Goal: Task Accomplishment & Management: Manage account settings

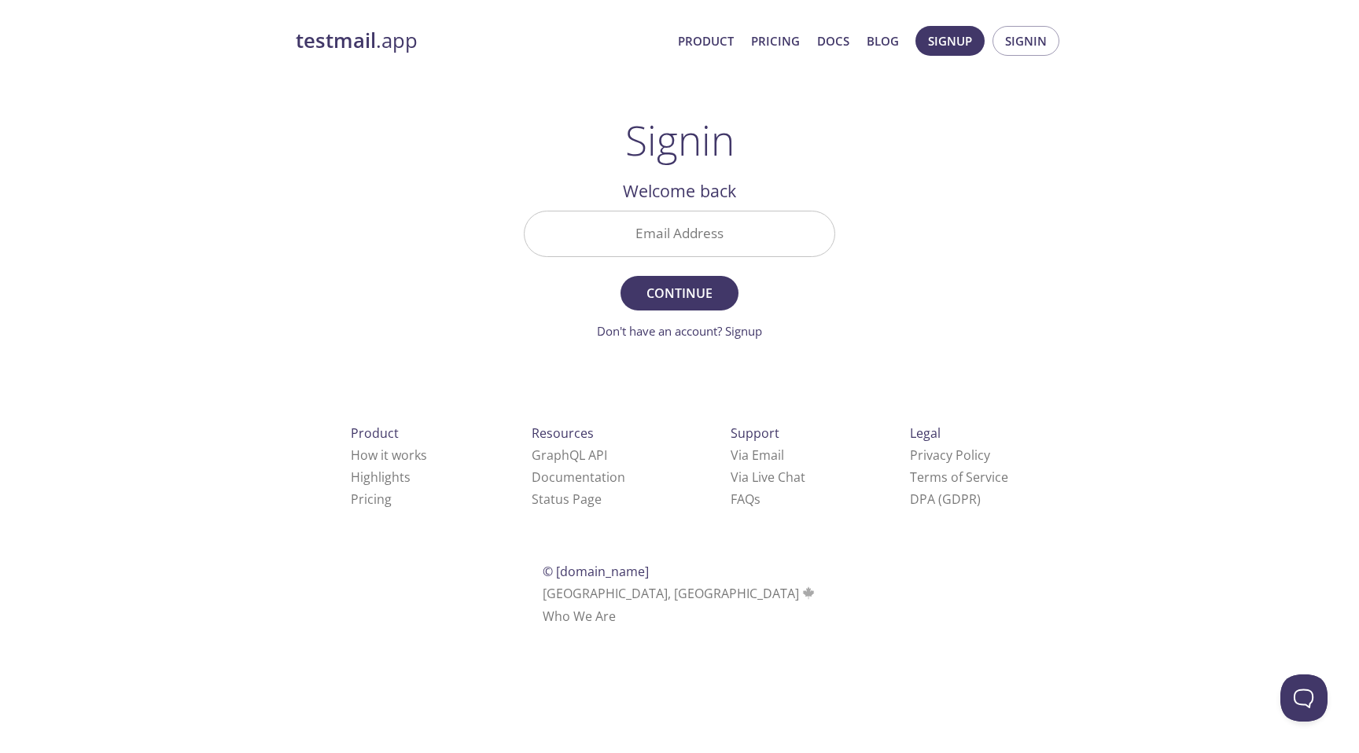
click at [692, 228] on input "Email Address" at bounding box center [680, 234] width 310 height 45
type input "oleksandr.shevtsov@contracted.pmi.com"
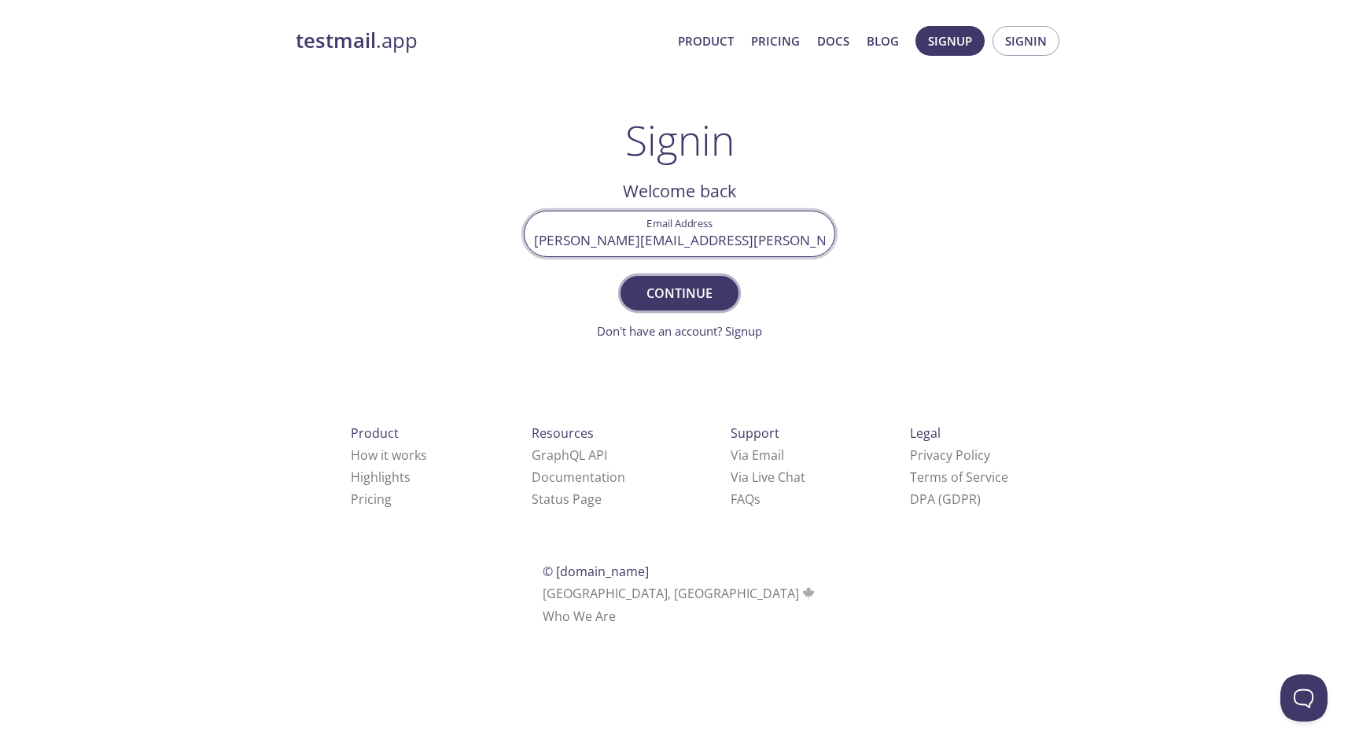
click at [687, 298] on span "Continue" at bounding box center [679, 293] width 83 height 22
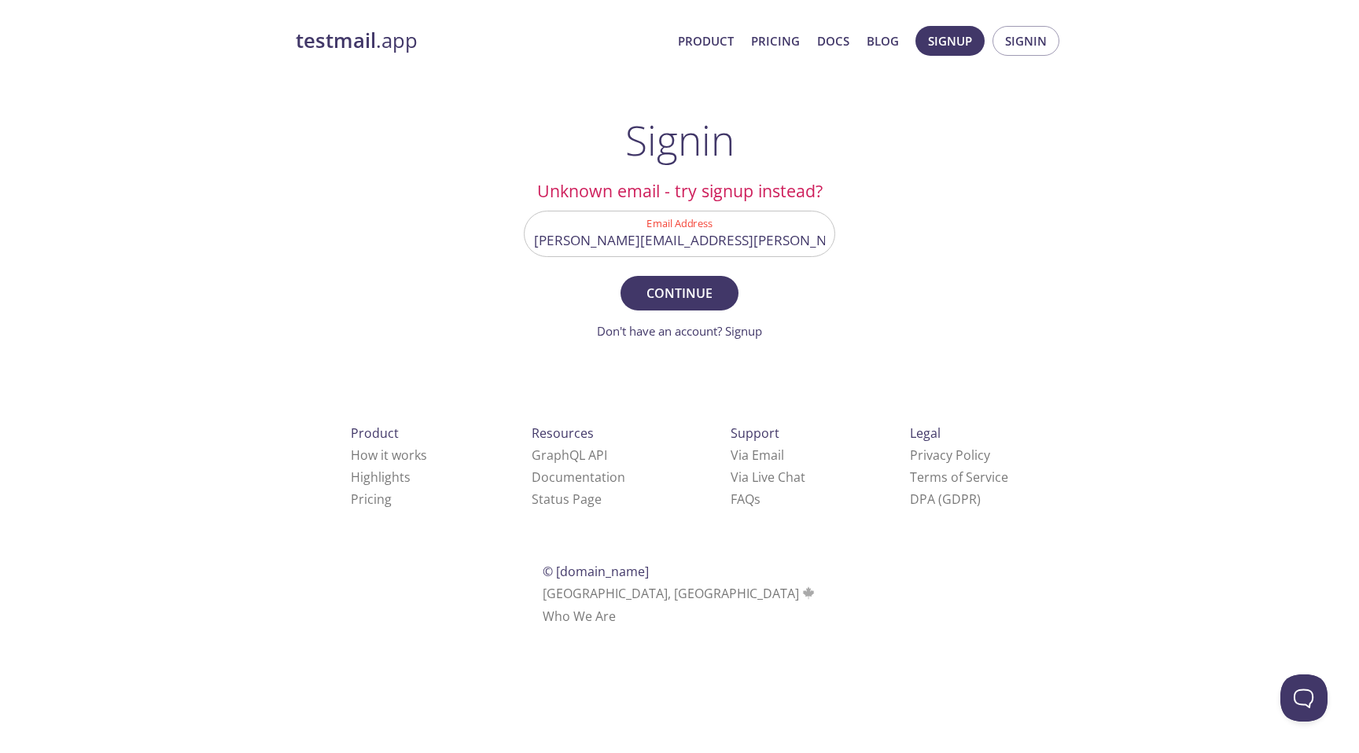
click at [743, 241] on input "oleksandr.shevtsov@contracted.pmi.com" at bounding box center [680, 234] width 310 height 45
click at [844, 272] on main "Signin Unknown email - try signup instead? Email Address oleksandr.shevtsov@con…" at bounding box center [679, 228] width 349 height 224
click at [771, 235] on input "oleksandr.shevtsov@contracted.pmi.com" at bounding box center [680, 234] width 310 height 45
click at [820, 299] on form "Email Address oleksandr.shevtsov@contracted.pmi.com Continue Don't have an acco…" at bounding box center [679, 276] width 311 height 130
click at [752, 328] on link "Don't have an account? Signup" at bounding box center [679, 331] width 165 height 16
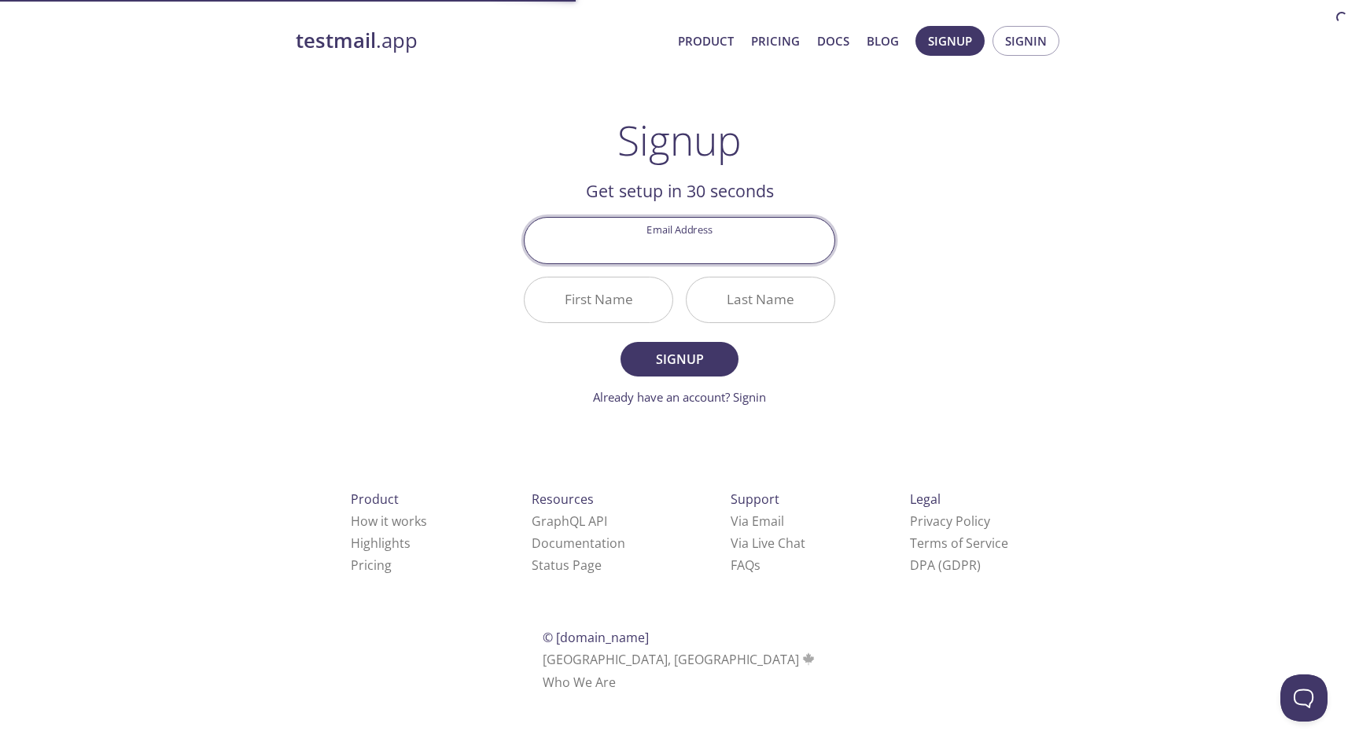
click at [676, 243] on input "Email Address" at bounding box center [680, 240] width 310 height 45
type input "oleksandr.shevtsov@contracted.pmi.com"
click at [621, 300] on input "First Name" at bounding box center [599, 300] width 148 height 45
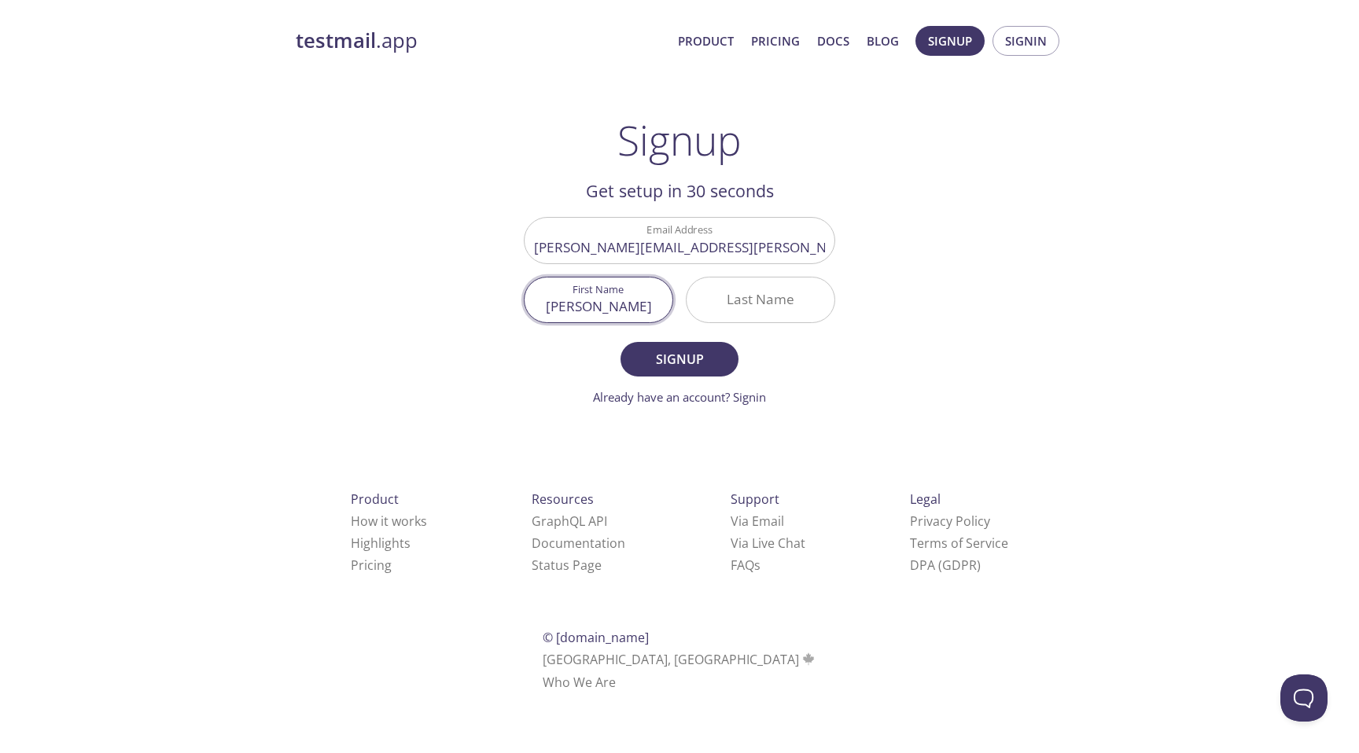
type input "Oleksandr"
type input "Shevtsov"
click at [665, 352] on span "Signup" at bounding box center [679, 359] width 83 height 22
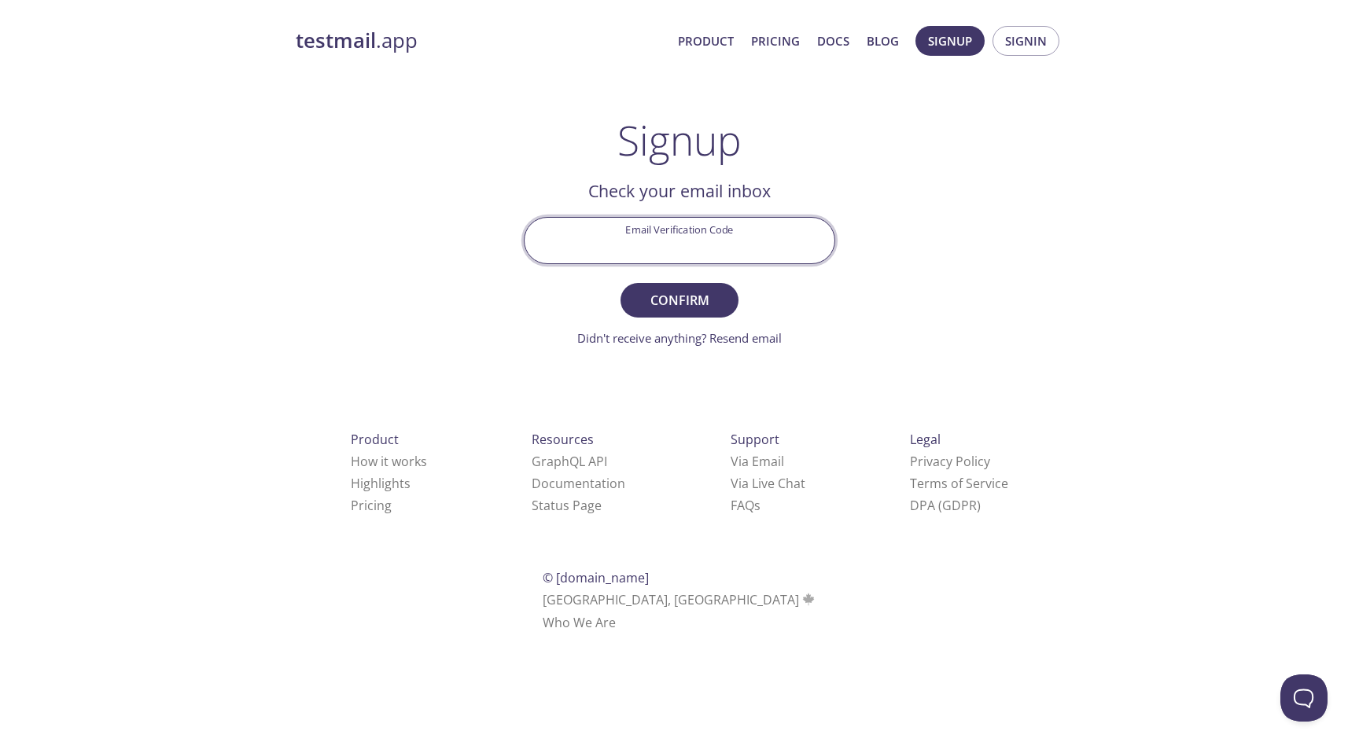
click at [706, 248] on input "Email Verification Code" at bounding box center [680, 240] width 310 height 45
paste input "SWPCHH1"
type input "SWPCHH1"
click at [693, 299] on span "Confirm" at bounding box center [679, 300] width 83 height 22
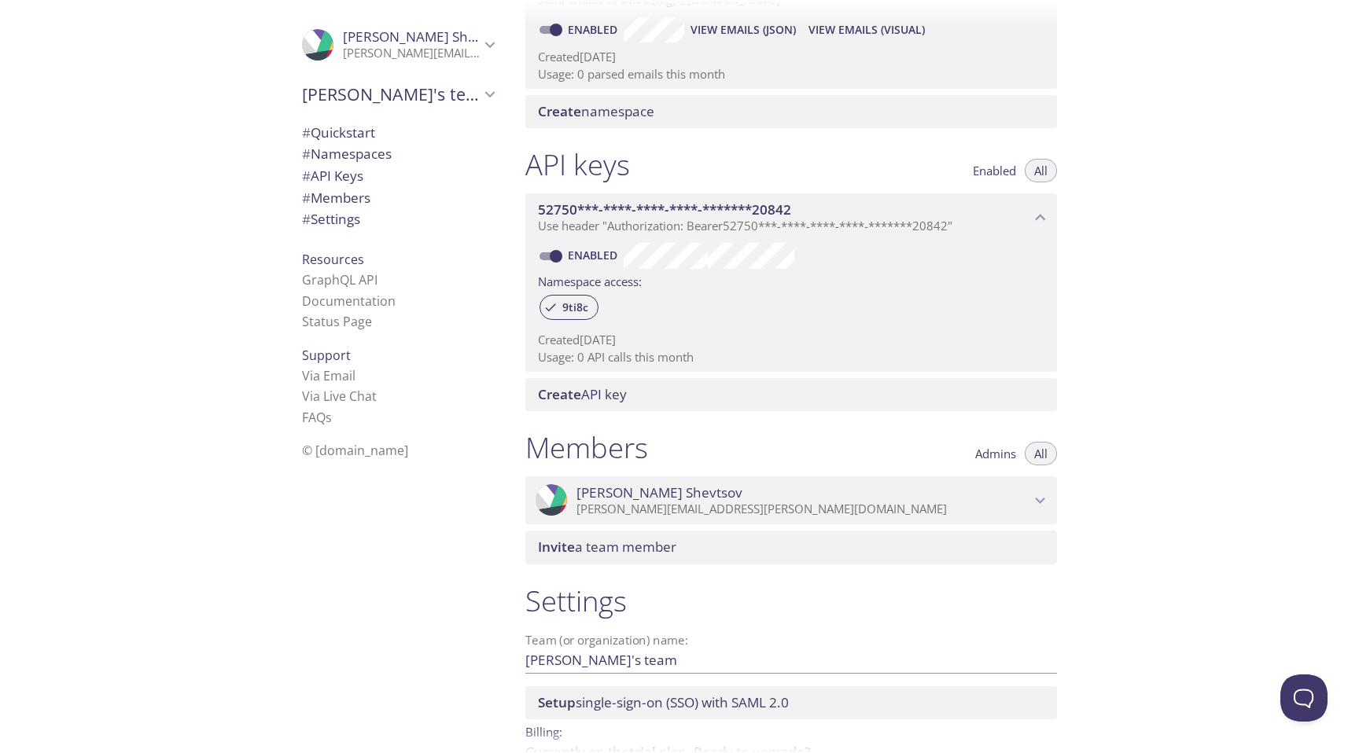
scroll to position [365, 0]
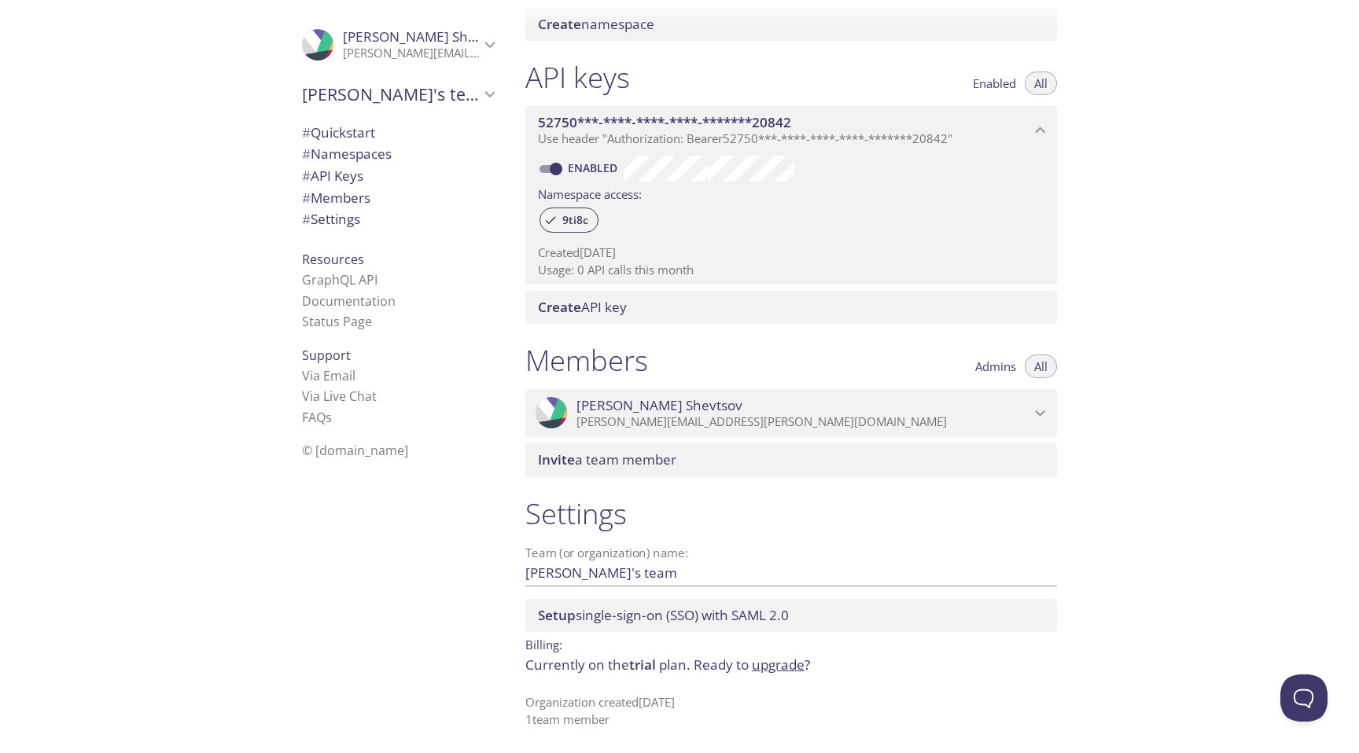
click at [767, 405] on span "Oleksandr Shevtsov" at bounding box center [804, 405] width 454 height 17
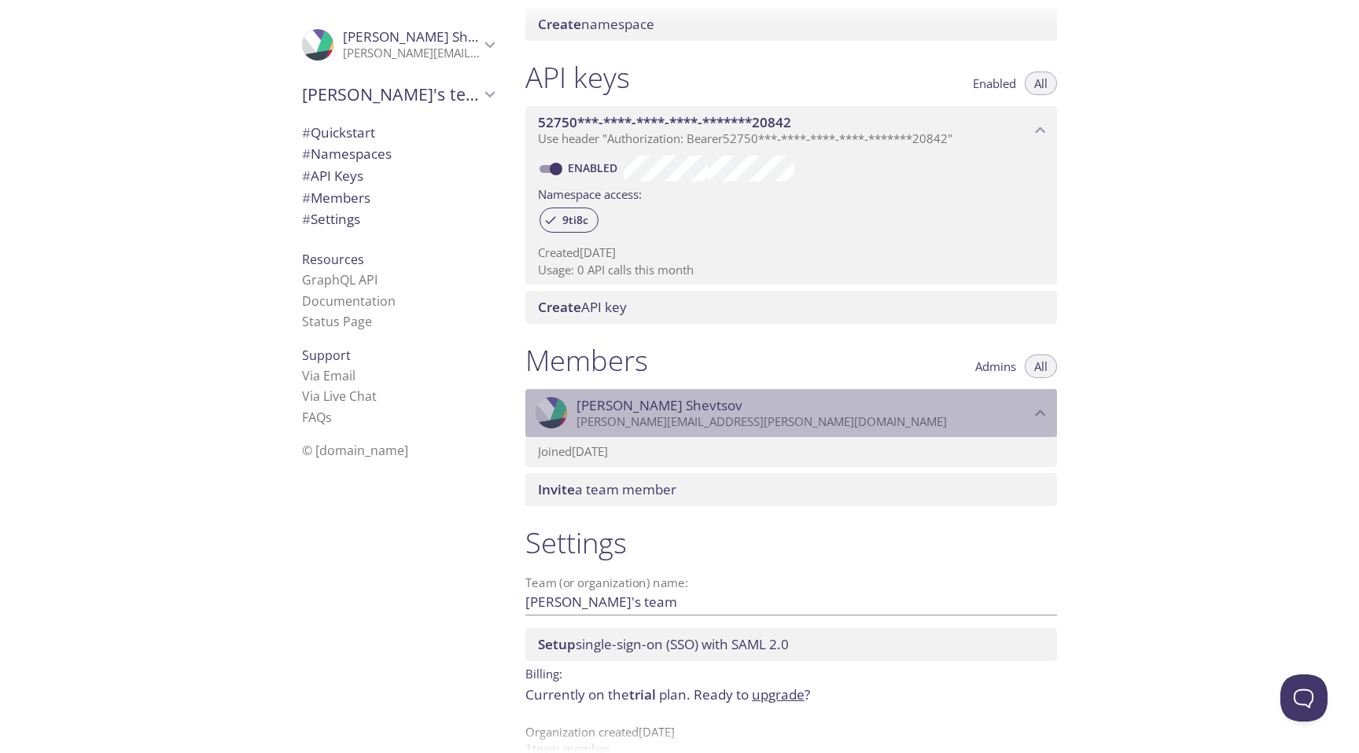
click at [795, 417] on p "oleksandr.shevtsov@contracted.pmi.com" at bounding box center [804, 422] width 454 height 16
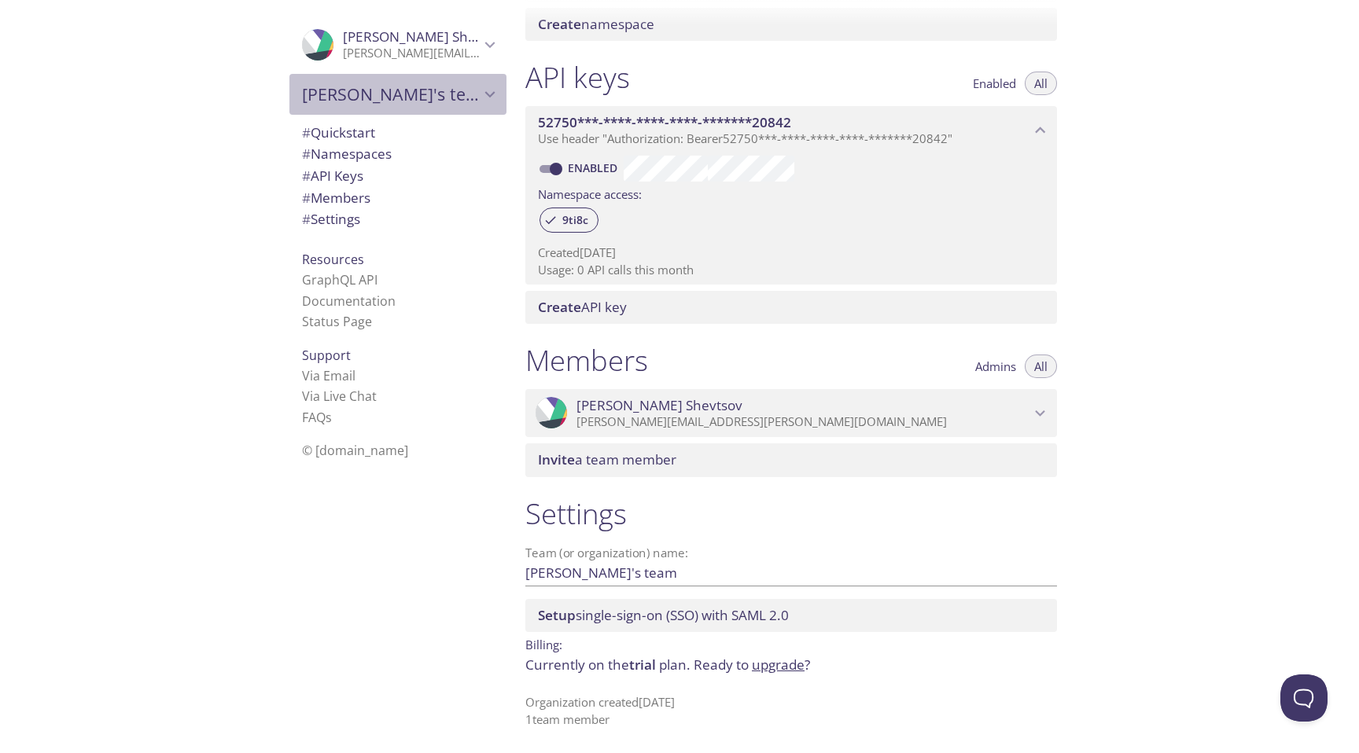
click at [385, 98] on span "Oleksandr's team" at bounding box center [391, 94] width 178 height 22
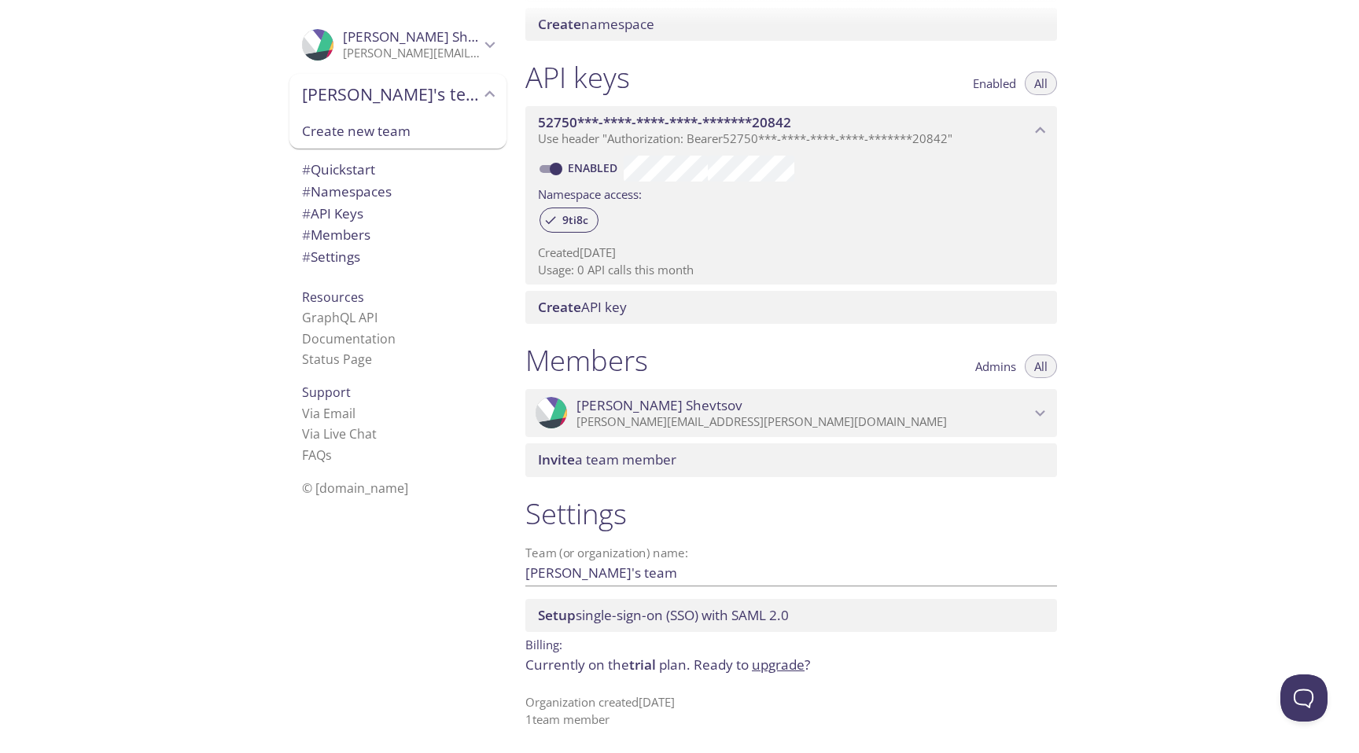
click at [412, 98] on span "Oleksandr's team" at bounding box center [391, 94] width 178 height 22
click at [342, 212] on span "# Settings" at bounding box center [331, 219] width 58 height 18
click at [664, 619] on span "Setup single-sign-on (SSO) with SAML 2.0" at bounding box center [663, 615] width 251 height 18
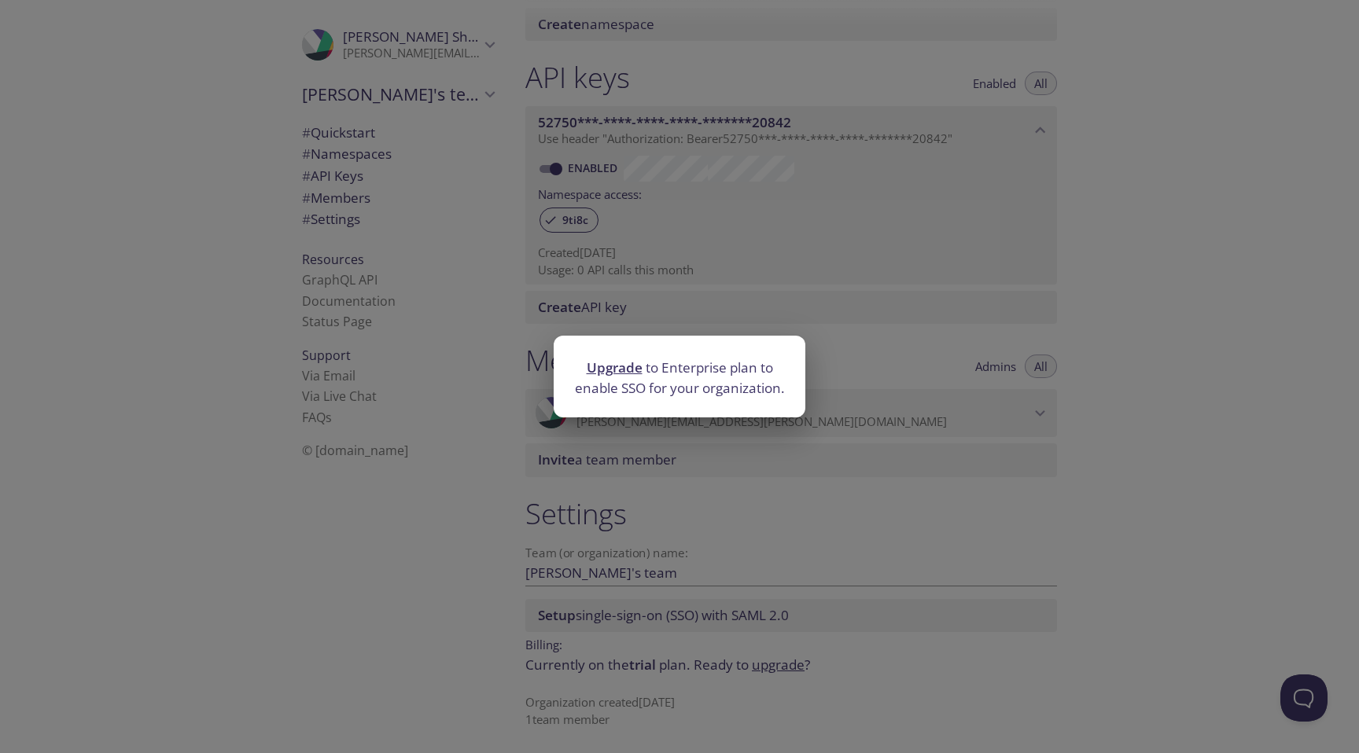
click at [685, 460] on div "Upgrade to Enterprise plan to enable SSO for your organization." at bounding box center [679, 376] width 1359 height 753
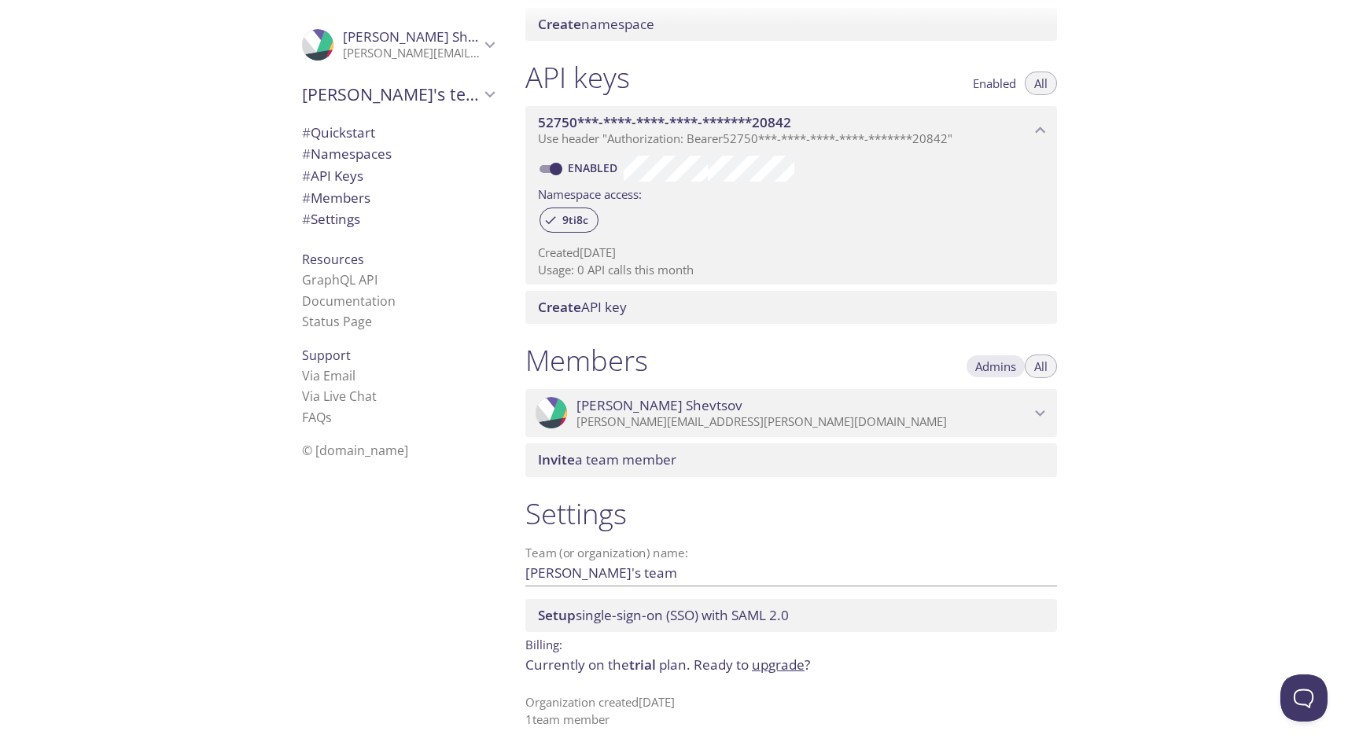
click at [977, 367] on span "Admins" at bounding box center [995, 367] width 41 height 0
click at [1029, 367] on button "All" at bounding box center [1041, 367] width 32 height 24
click at [344, 217] on span "# Settings" at bounding box center [331, 219] width 58 height 18
click at [363, 141] on span "# Quickstart" at bounding box center [338, 132] width 73 height 18
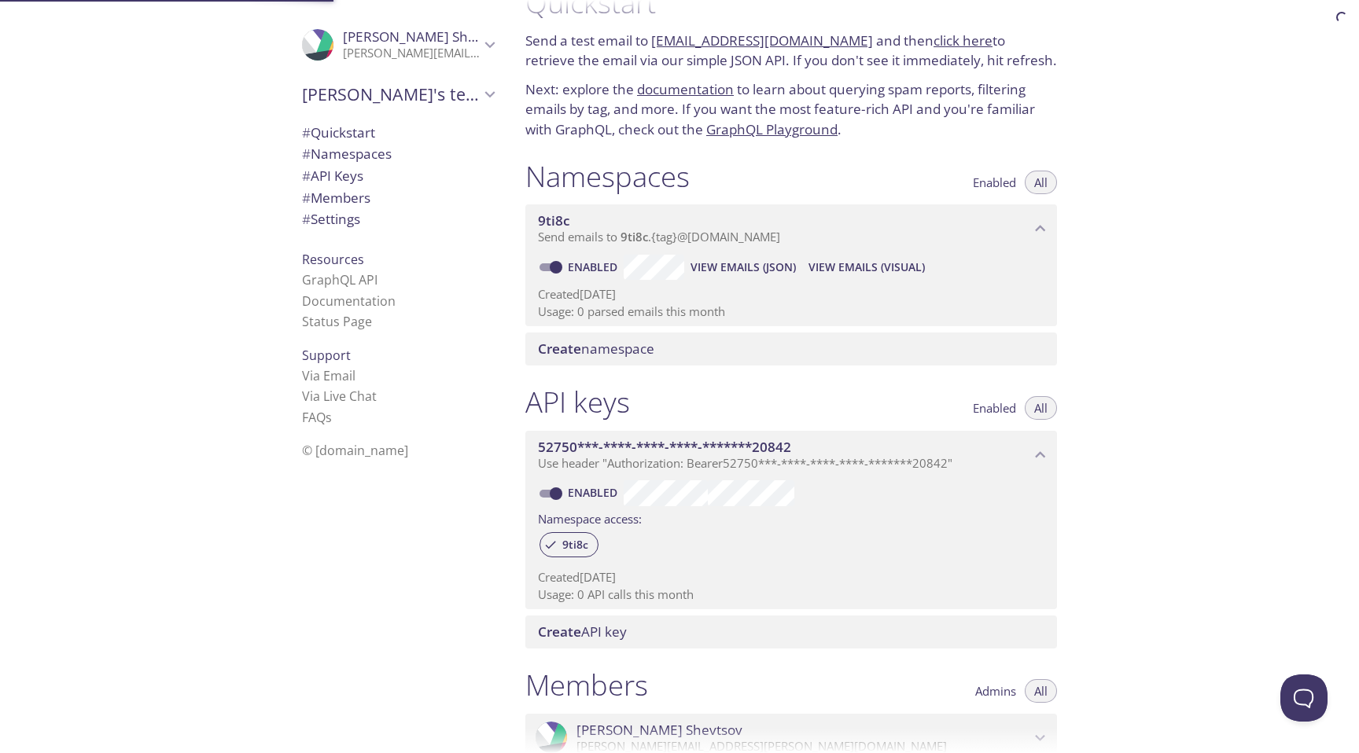
scroll to position [25, 0]
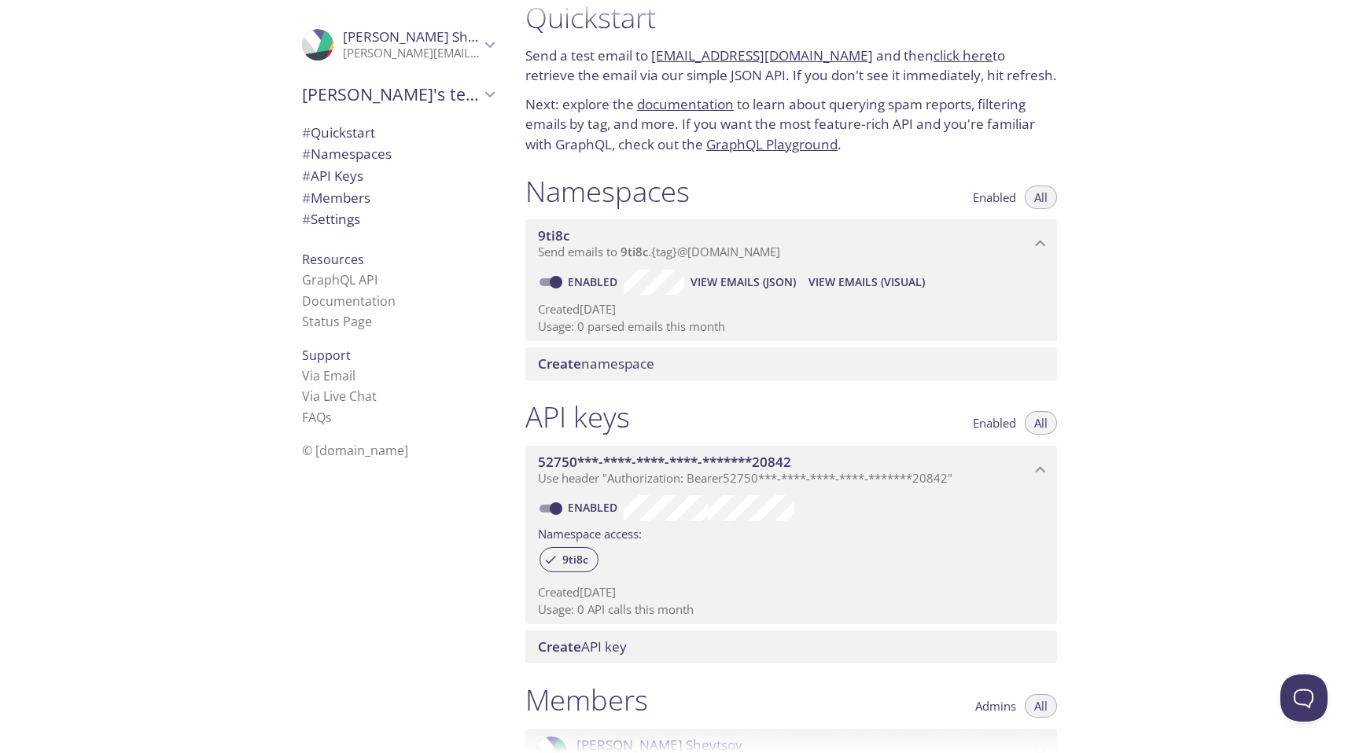
drag, startPoint x: 583, startPoint y: 254, endPoint x: 676, endPoint y: 254, distance: 92.8
click at [629, 254] on span "Send emails to 9ti8c . {tag} @inbox.testmail.app" at bounding box center [659, 252] width 242 height 16
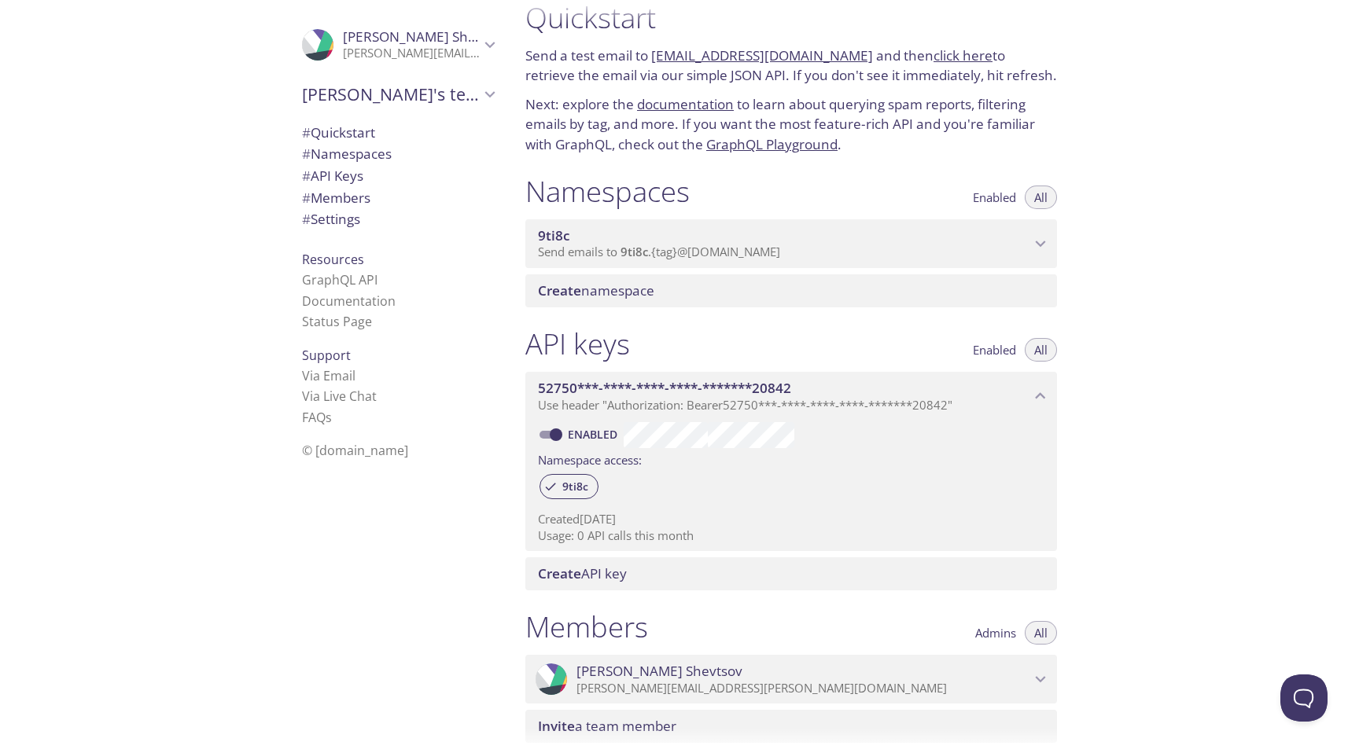
click at [742, 252] on span "Send emails to 9ti8c . {tag} @inbox.testmail.app" at bounding box center [659, 252] width 242 height 16
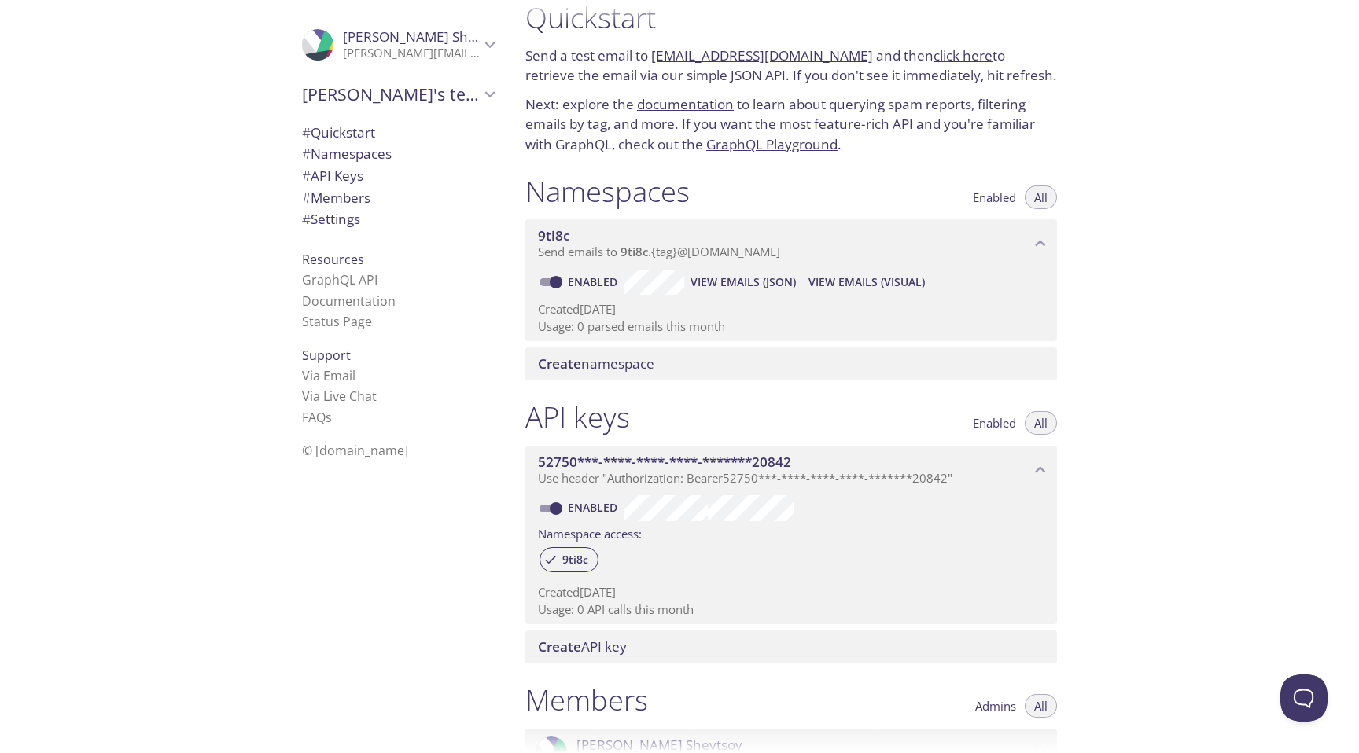
scroll to position [0, 0]
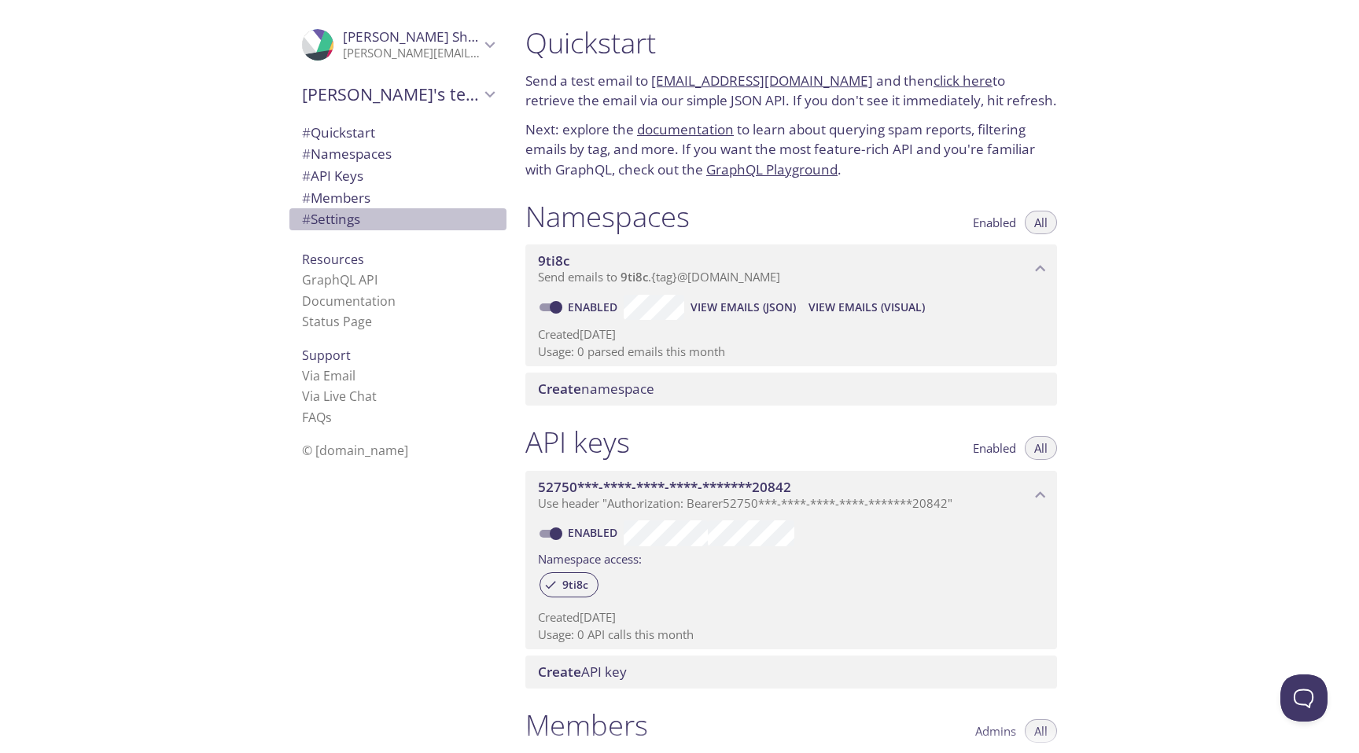
click at [352, 227] on span "# Settings" at bounding box center [331, 219] width 58 height 18
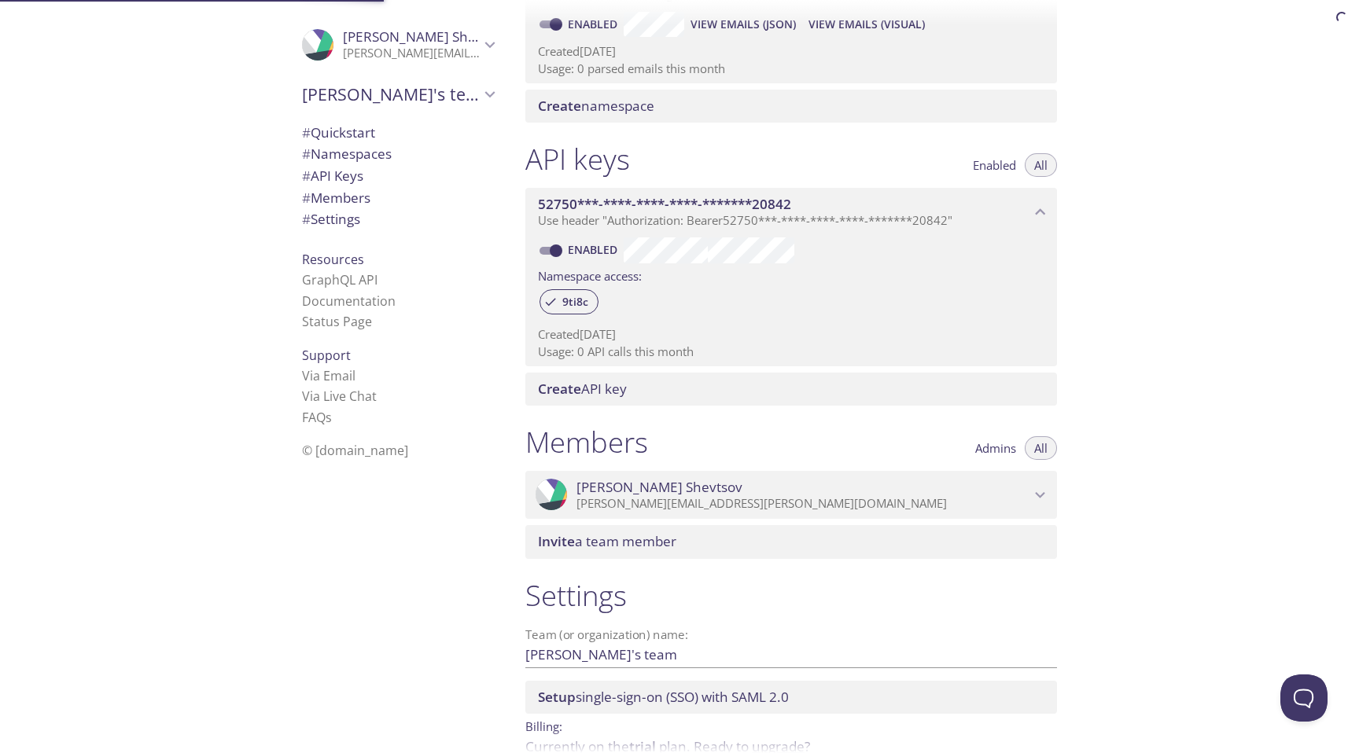
scroll to position [365, 0]
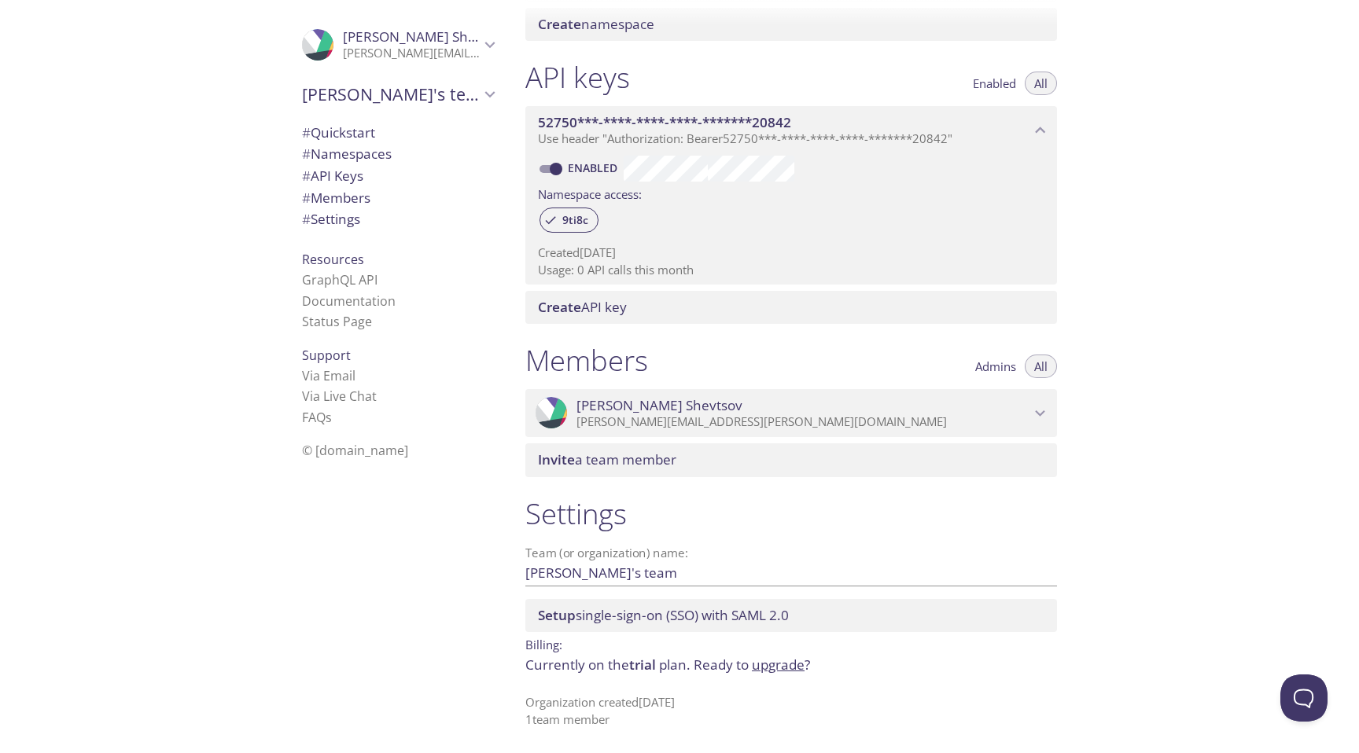
click at [558, 722] on p "Organization created 28 Aug 2025 1 team member" at bounding box center [791, 711] width 532 height 34
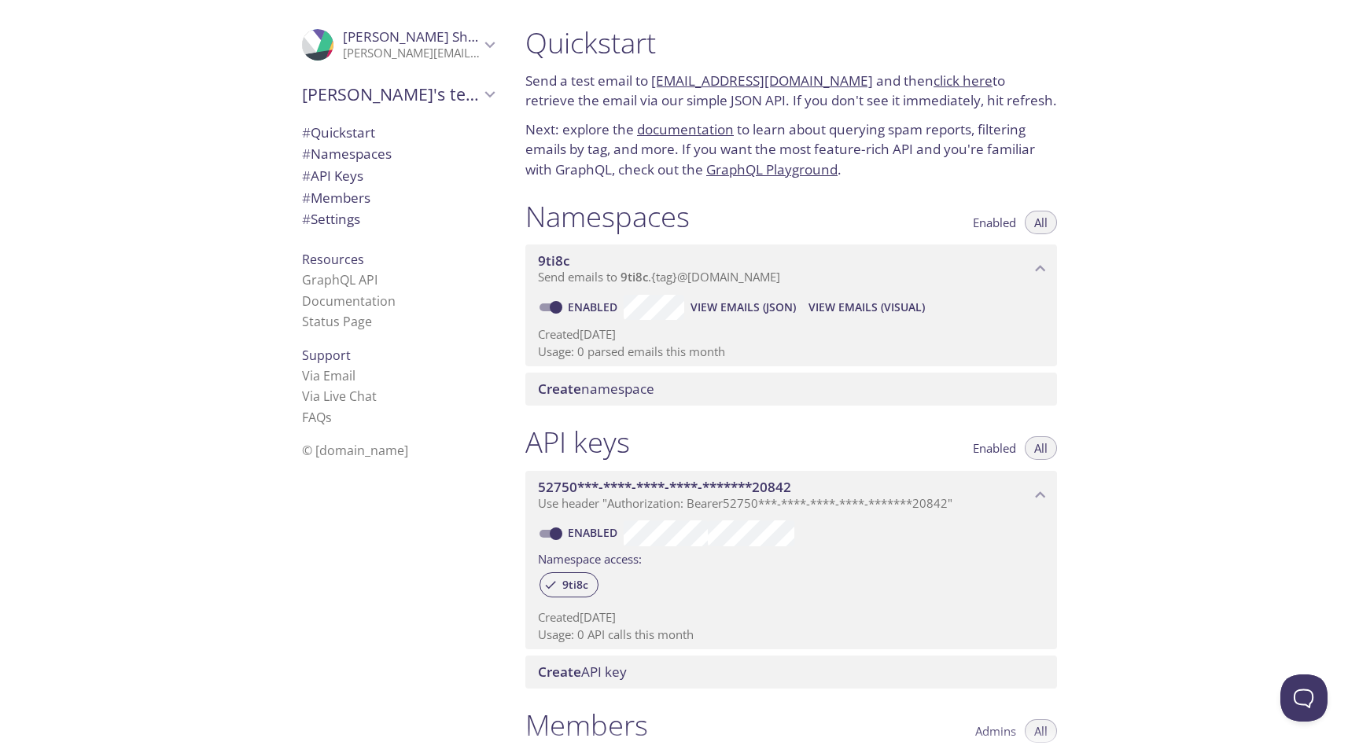
click at [450, 56] on p "oleksandr.shevtsov@contracted.pmi.com" at bounding box center [411, 54] width 137 height 16
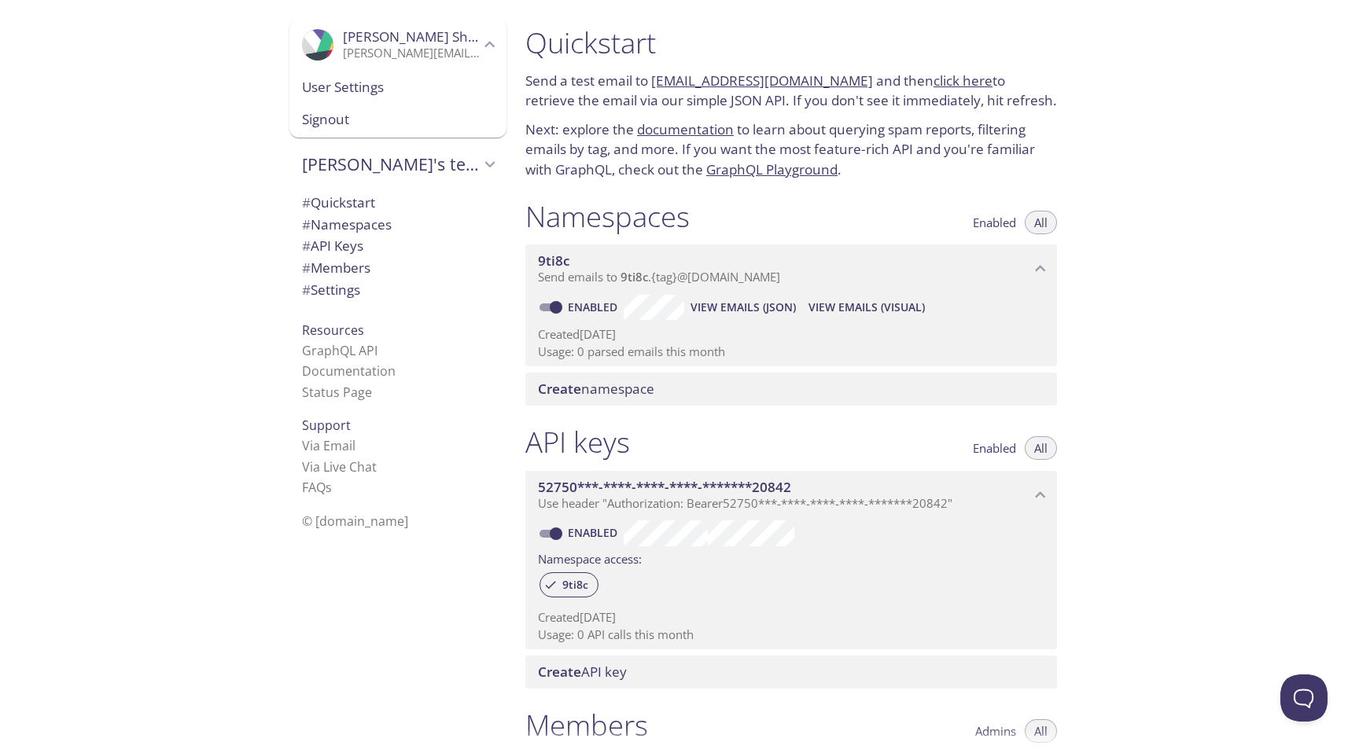
click at [340, 120] on span "Signout" at bounding box center [398, 119] width 192 height 20
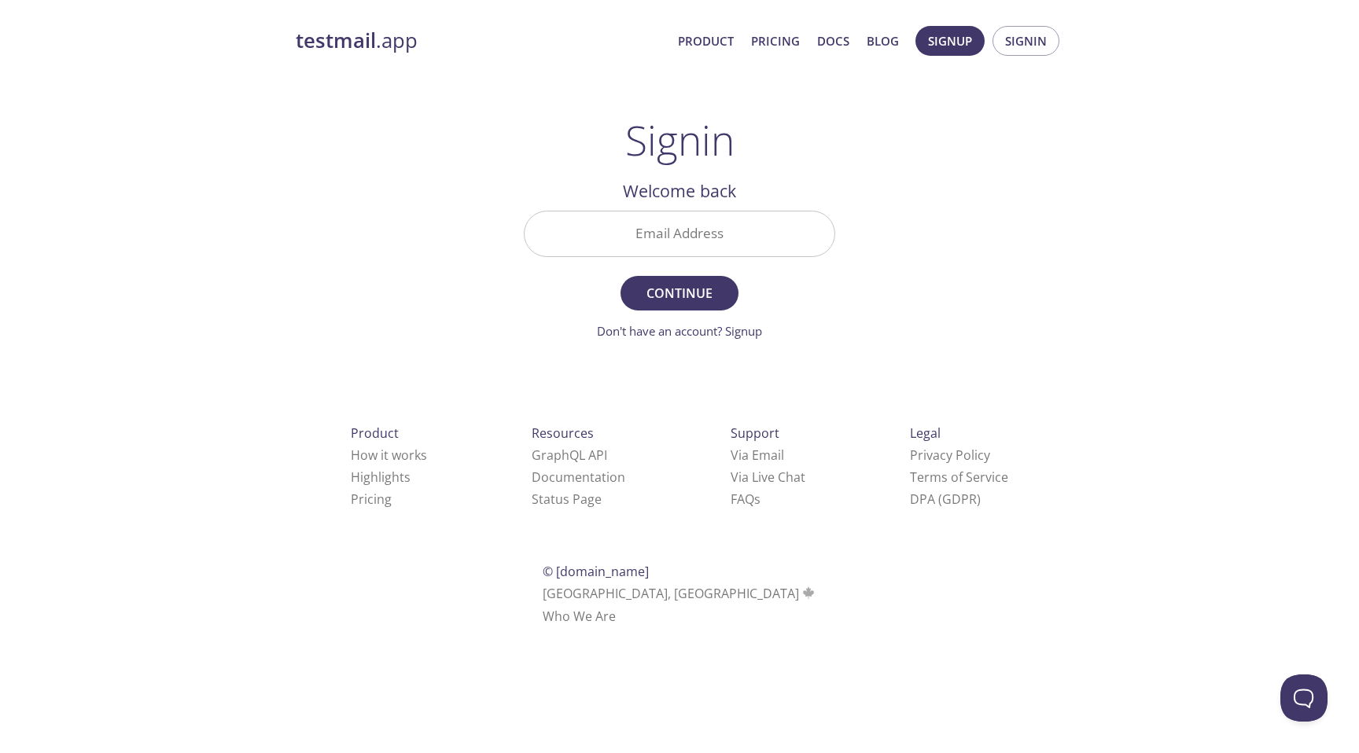
click at [669, 234] on input "Email Address" at bounding box center [680, 234] width 310 height 45
paste input "[URL][DOMAIN_NAME]"
type input "[URL][DOMAIN_NAME]"
type input "oshevtso@"
click at [676, 235] on input "Email Address" at bounding box center [680, 234] width 310 height 45
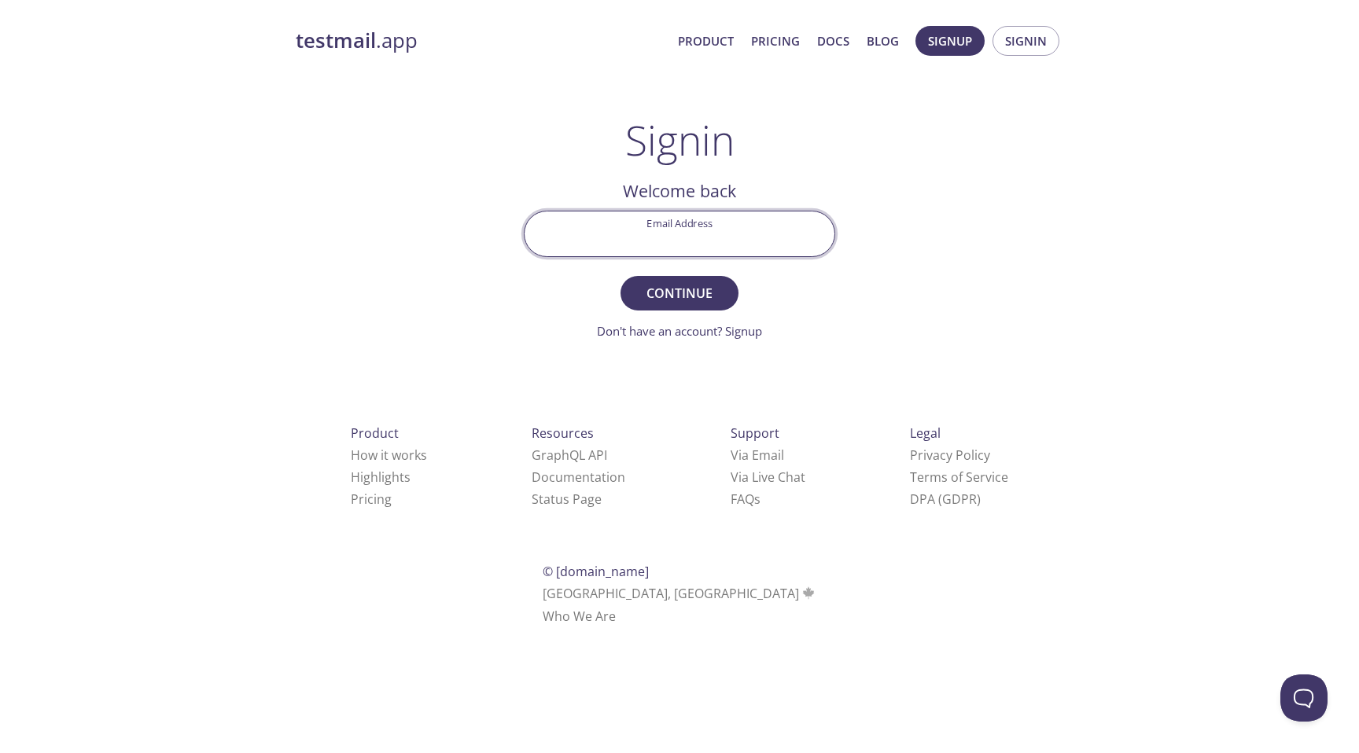
paste input "[DOMAIN_NAME][EMAIL_ADDRESS][DOMAIN_NAME]"
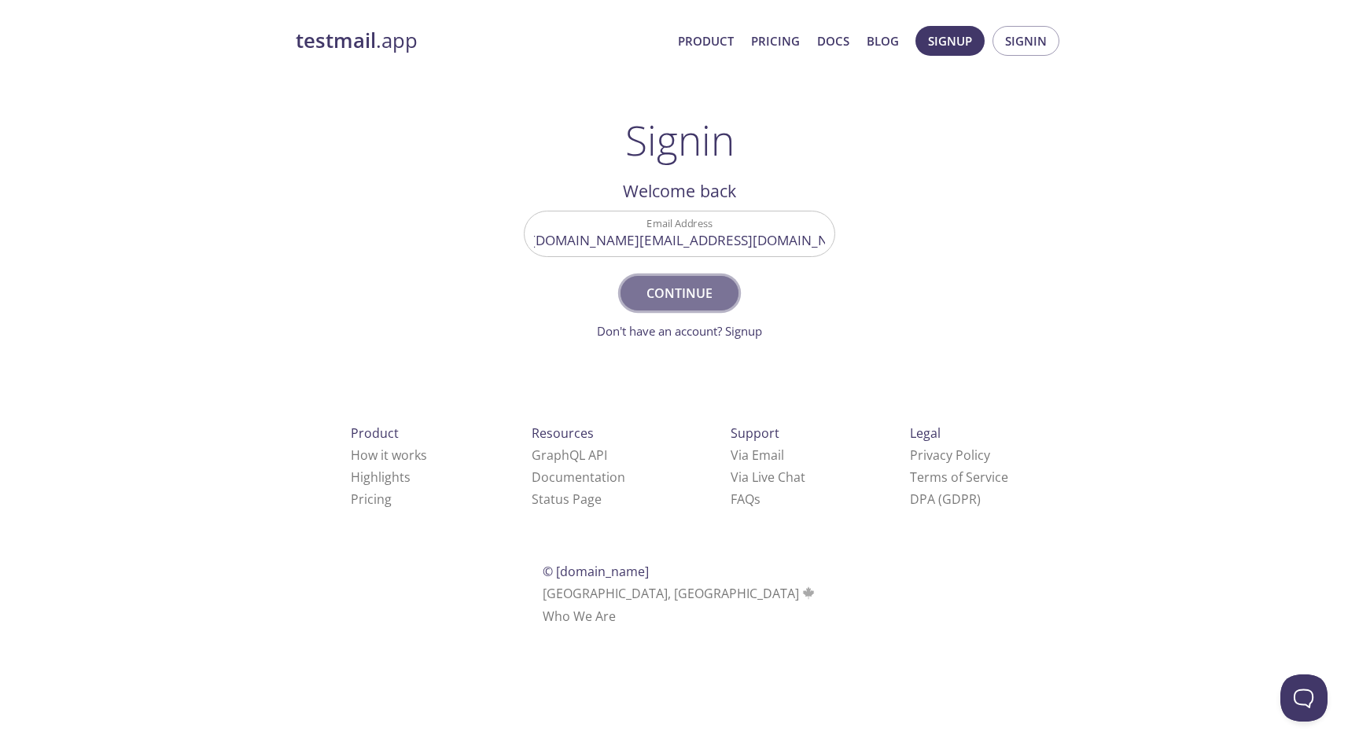
click at [676, 297] on span "Continue" at bounding box center [679, 293] width 83 height 22
click at [721, 249] on input "[DOMAIN_NAME][EMAIL_ADDRESS][DOMAIN_NAME]" at bounding box center [680, 234] width 310 height 45
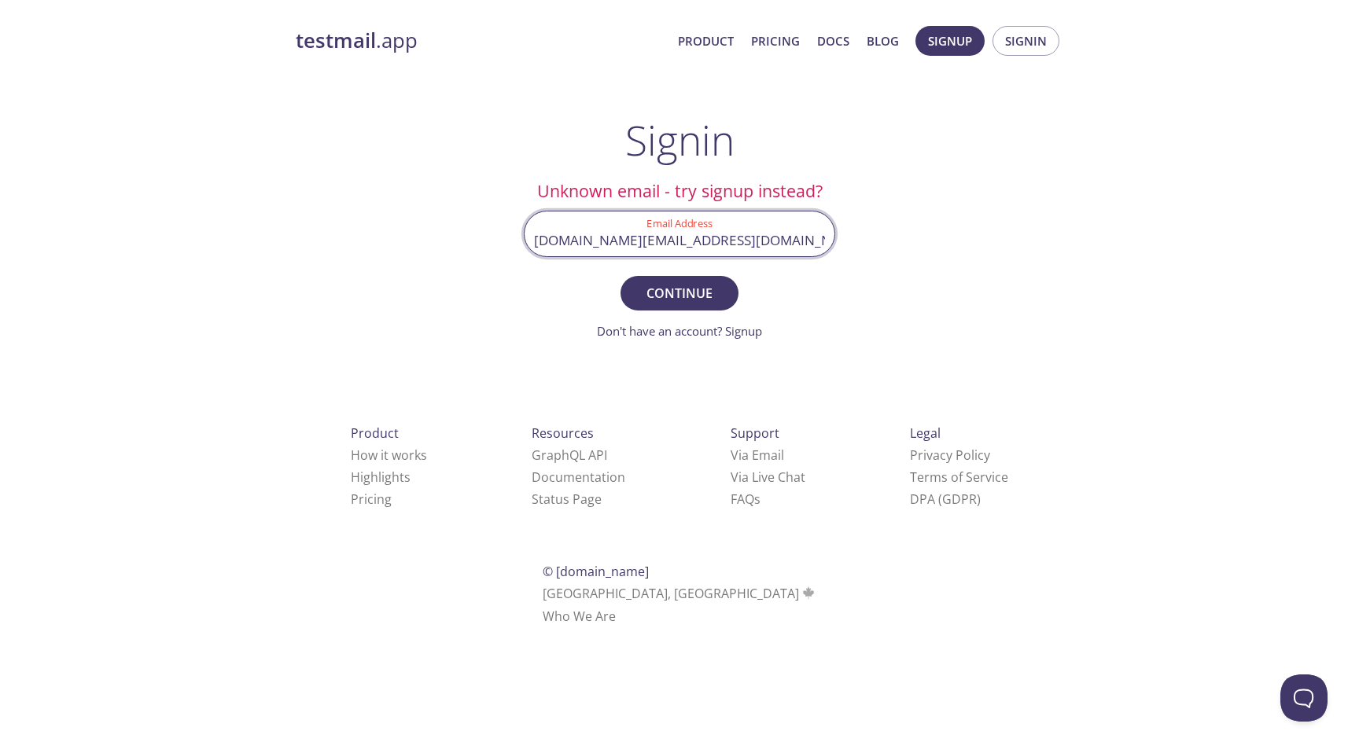
paste input "tatic_a"
type input "[DOMAIN_NAME][EMAIL_ADDRESS][DOMAIN_NAME]"
click at [702, 280] on button "Continue" at bounding box center [680, 293] width 118 height 35
click at [774, 232] on input "[DOMAIN_NAME][EMAIL_ADDRESS][DOMAIN_NAME]" at bounding box center [680, 234] width 310 height 45
